Goal: Transaction & Acquisition: Purchase product/service

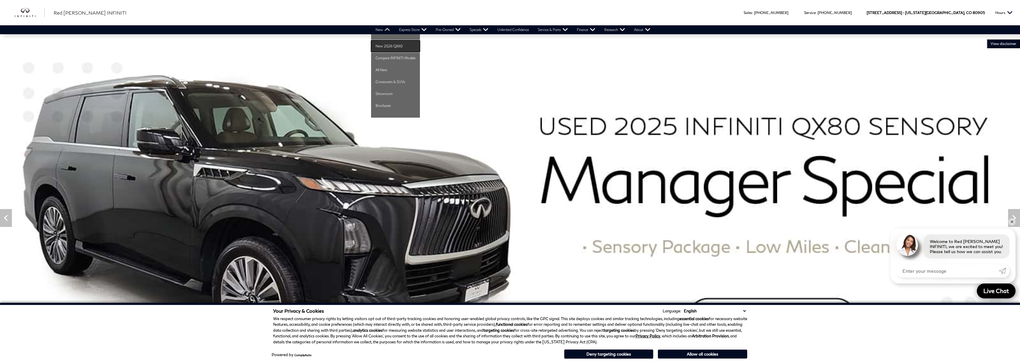
click at [384, 46] on link "New 2026 QX60" at bounding box center [395, 46] width 49 height 12
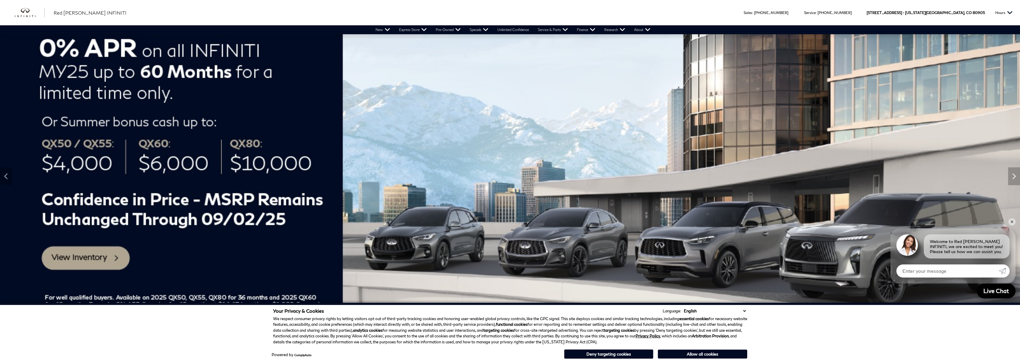
scroll to position [179, 0]
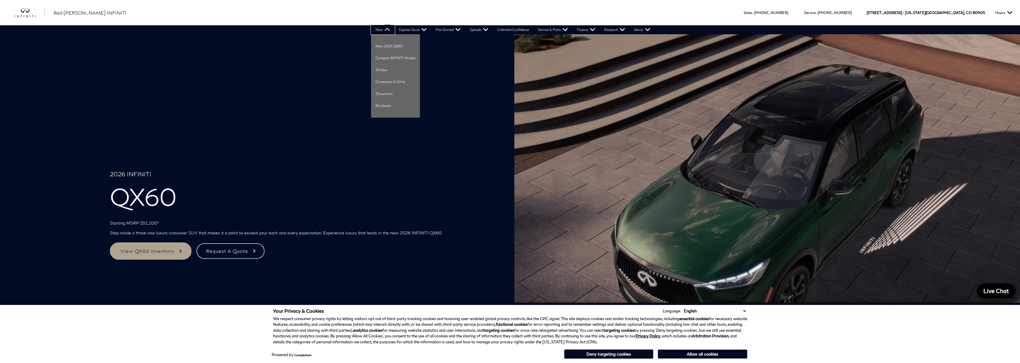
click at [385, 28] on link "New" at bounding box center [383, 29] width 24 height 9
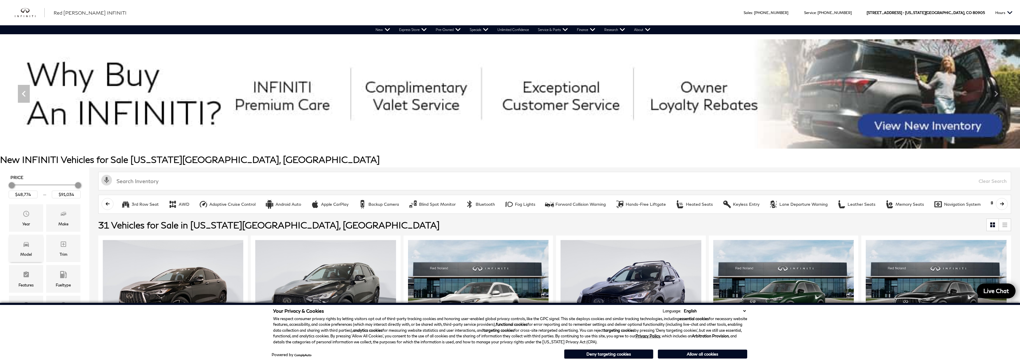
click at [25, 248] on span "Model" at bounding box center [26, 245] width 7 height 12
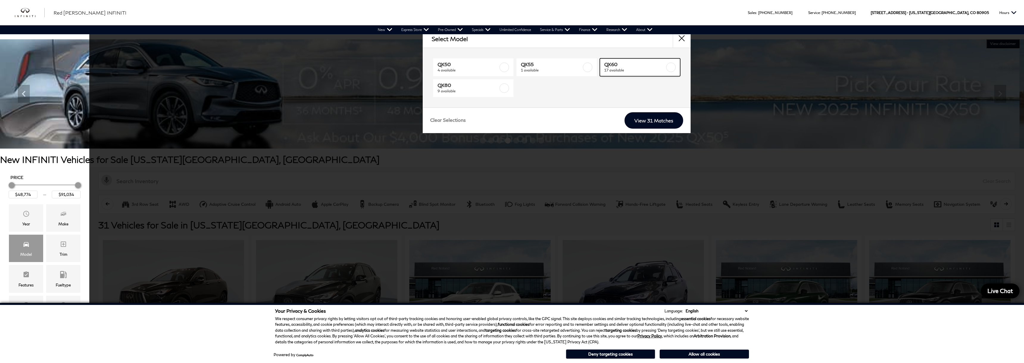
click at [645, 69] on span "17 available" at bounding box center [634, 70] width 61 height 6
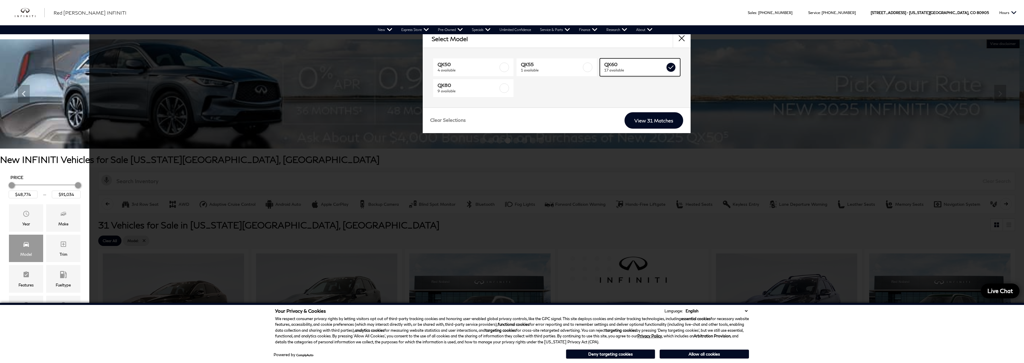
type input "$62,379"
type input "$71,284"
checkbox input "true"
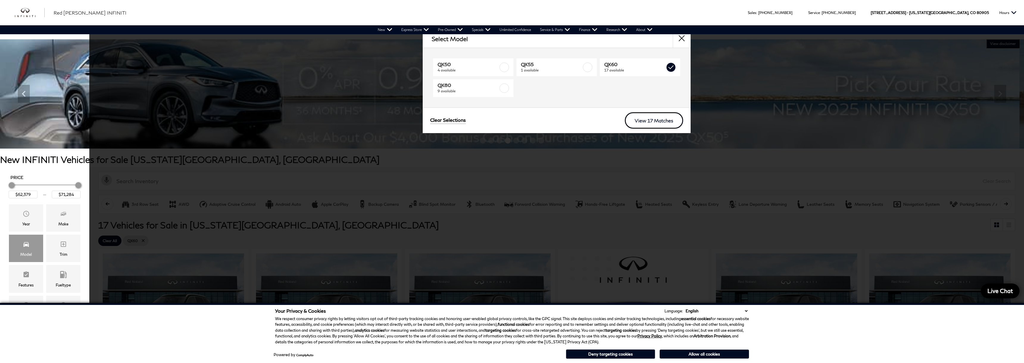
click at [651, 121] on link "View 17 Matches" at bounding box center [654, 120] width 58 height 16
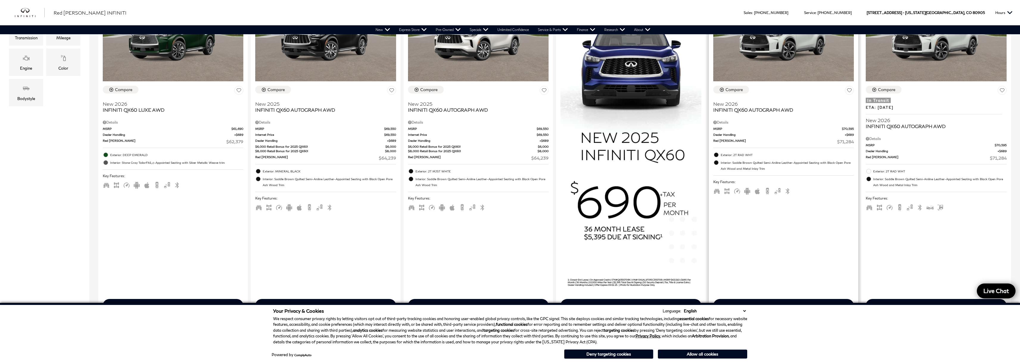
scroll to position [208, 0]
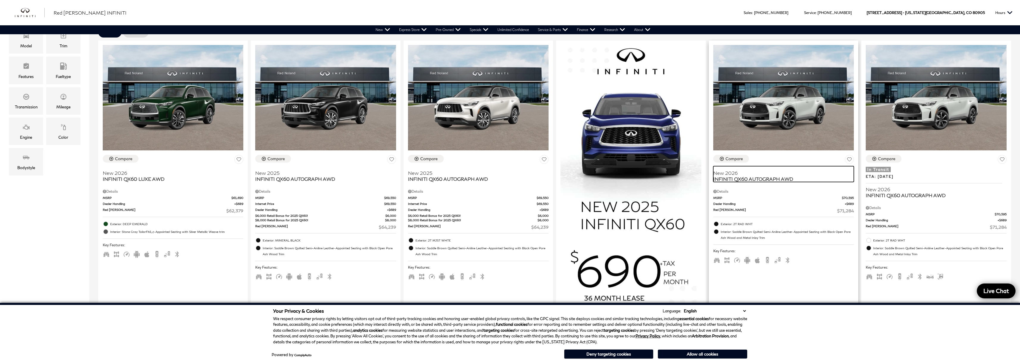
click at [744, 175] on span "New 2026" at bounding box center [781, 173] width 136 height 6
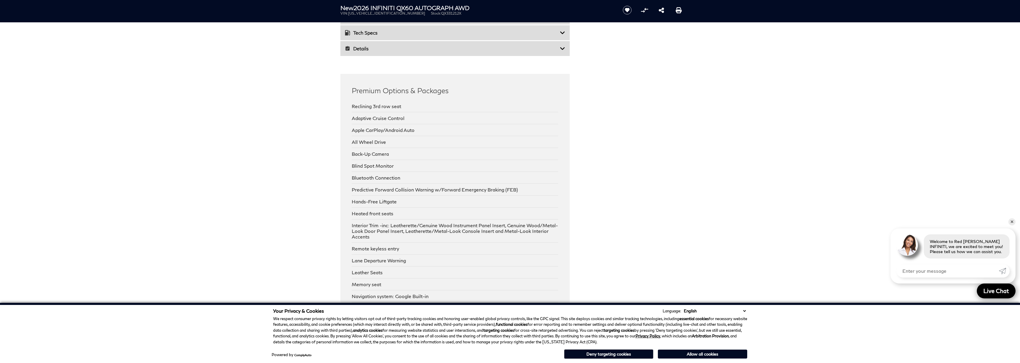
scroll to position [893, 0]
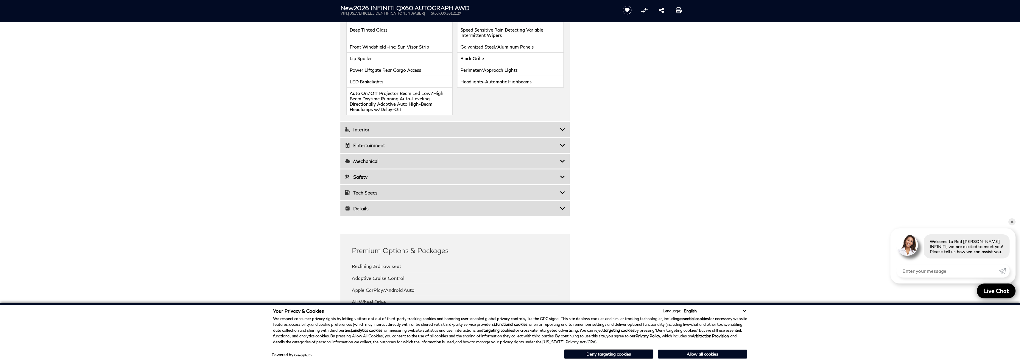
click at [561, 158] on icon at bounding box center [562, 161] width 5 height 6
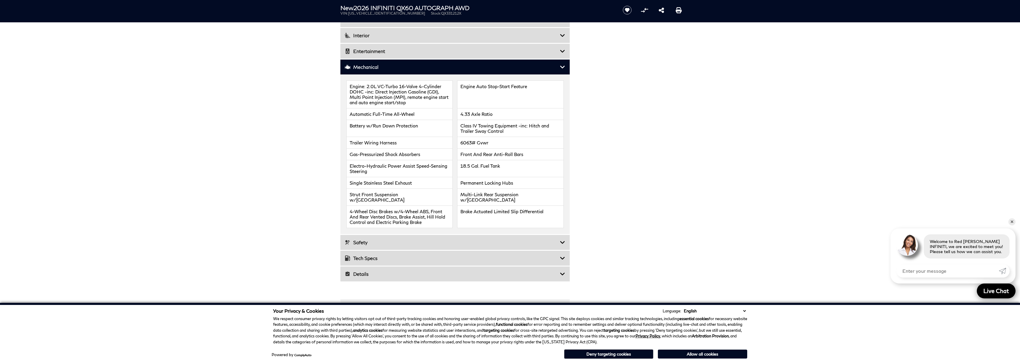
scroll to position [774, 0]
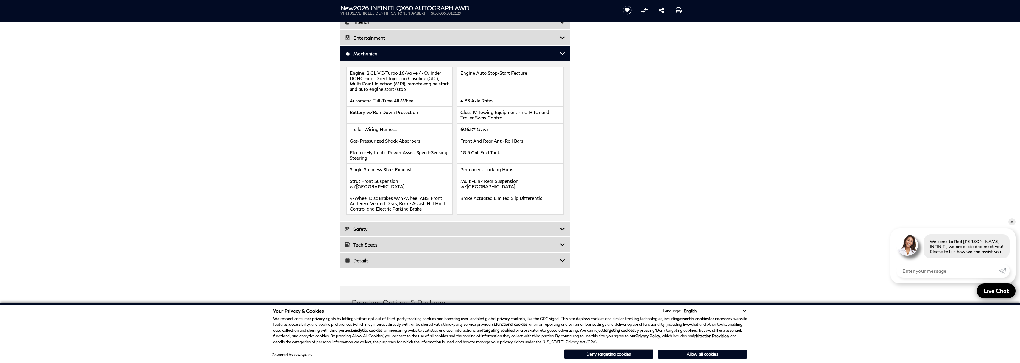
click at [563, 51] on icon at bounding box center [562, 54] width 5 height 6
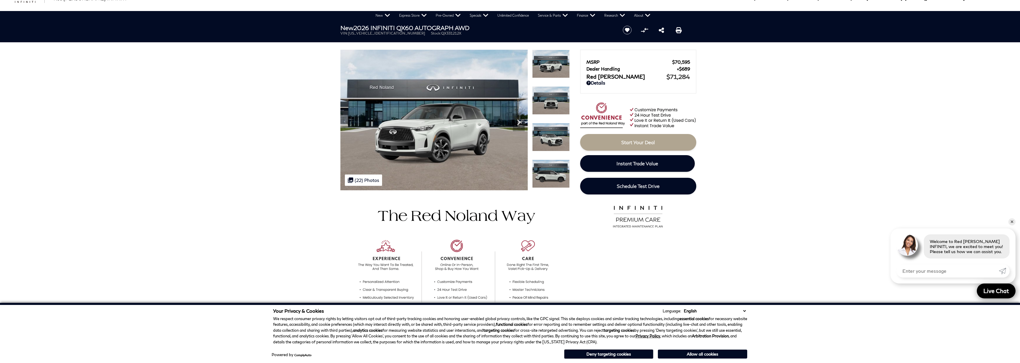
scroll to position [0, 0]
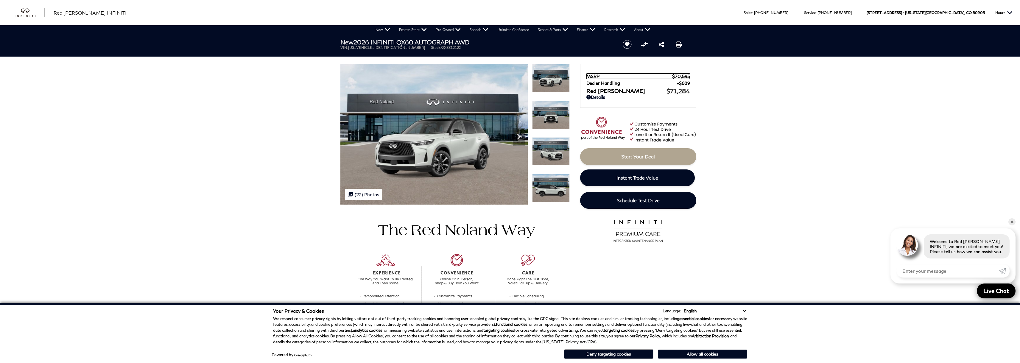
click at [597, 75] on span "MSRP" at bounding box center [629, 76] width 86 height 5
click at [517, 132] on icon "Next" at bounding box center [519, 137] width 12 height 12
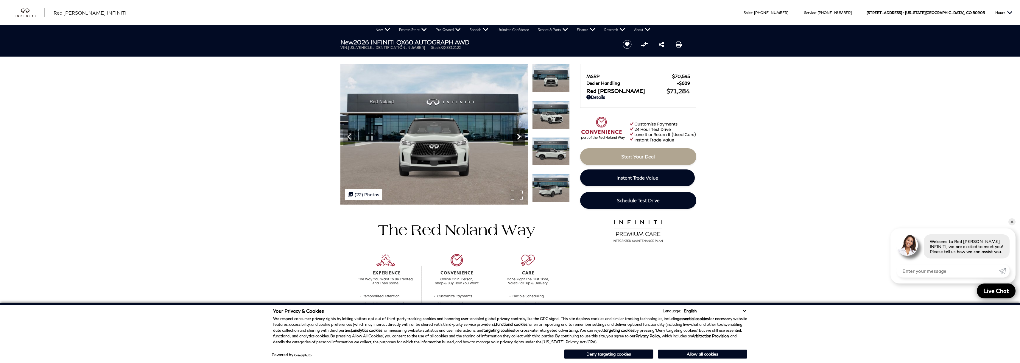
click at [517, 132] on icon "Next" at bounding box center [519, 137] width 12 height 12
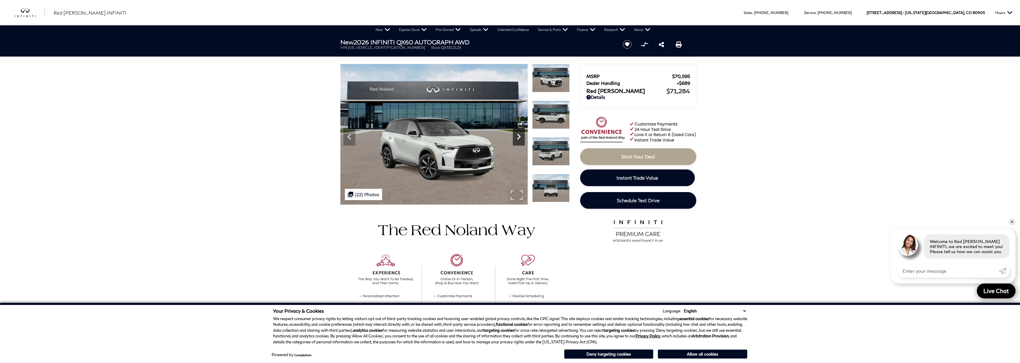
click at [517, 132] on icon "Next" at bounding box center [519, 137] width 12 height 12
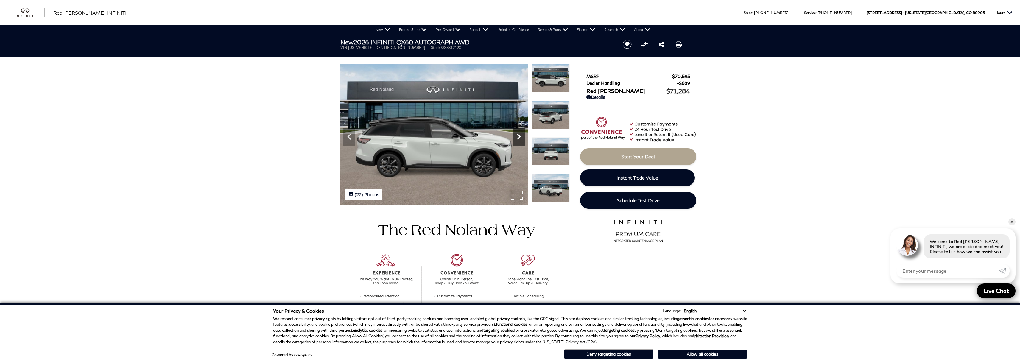
click at [517, 132] on icon "Next" at bounding box center [519, 137] width 12 height 12
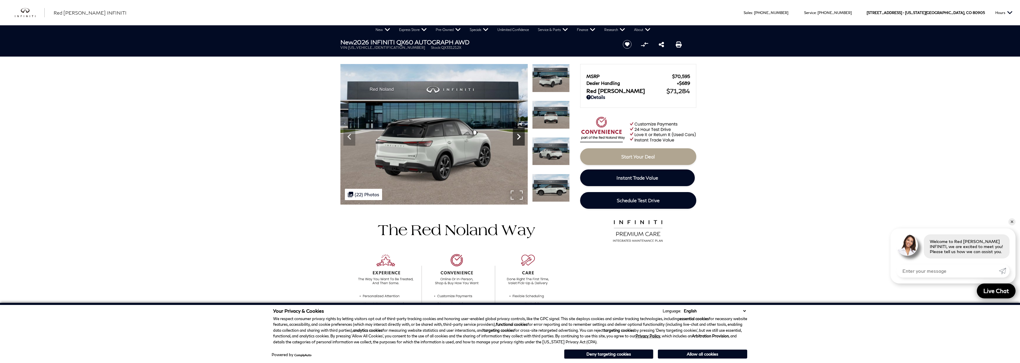
click at [517, 132] on icon "Next" at bounding box center [519, 137] width 12 height 12
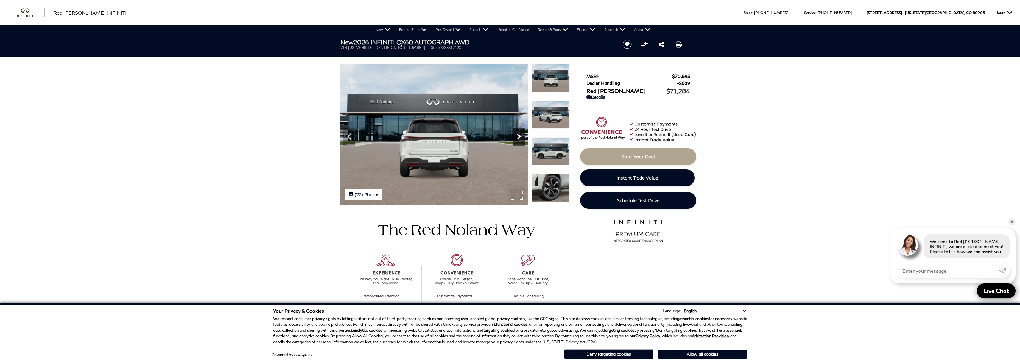
click at [517, 132] on icon "Next" at bounding box center [519, 137] width 12 height 12
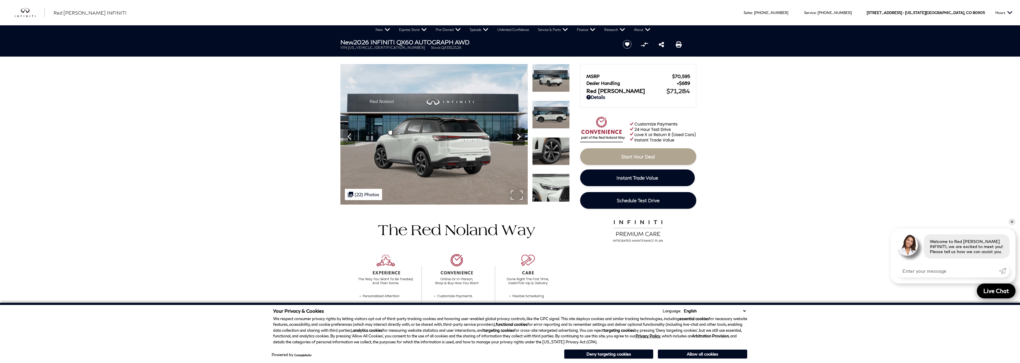
click at [517, 132] on icon "Next" at bounding box center [519, 137] width 12 height 12
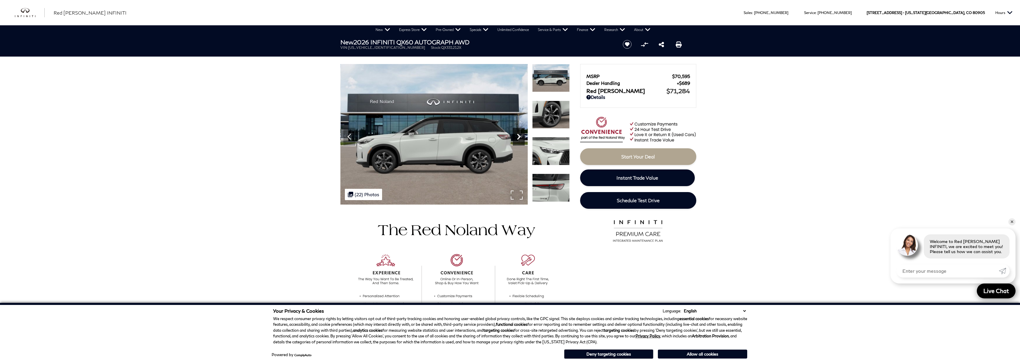
click at [517, 134] on icon "Next" at bounding box center [519, 137] width 12 height 12
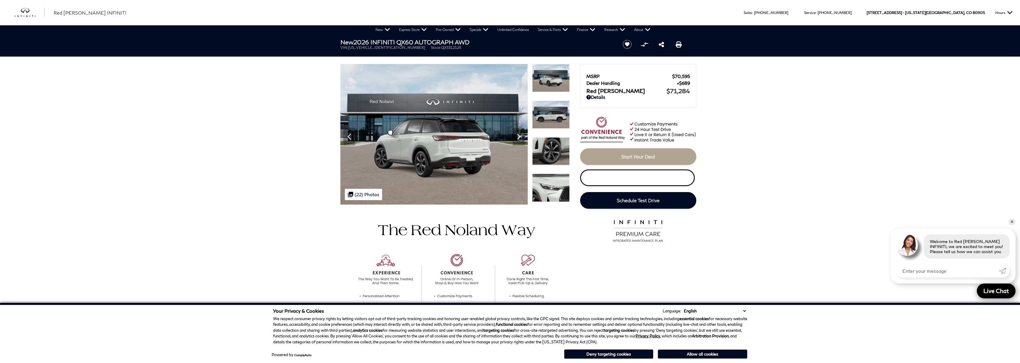
click at [651, 183] on link "Instant Trade Value" at bounding box center [637, 177] width 115 height 17
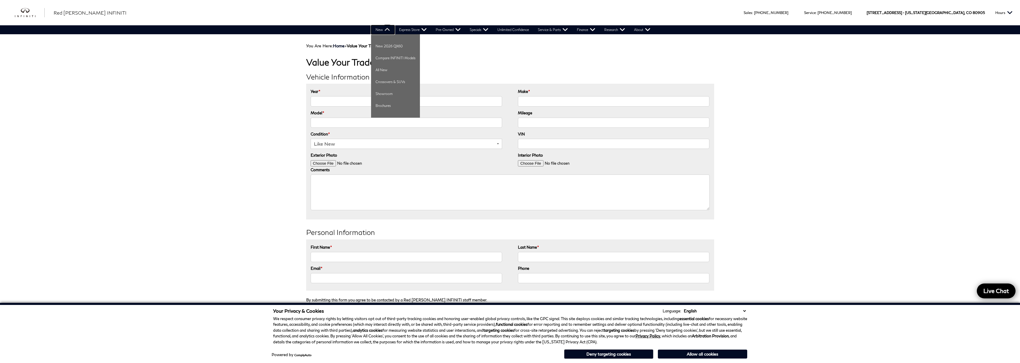
click at [384, 27] on link "New" at bounding box center [383, 29] width 24 height 9
